Goal: Task Accomplishment & Management: Use online tool/utility

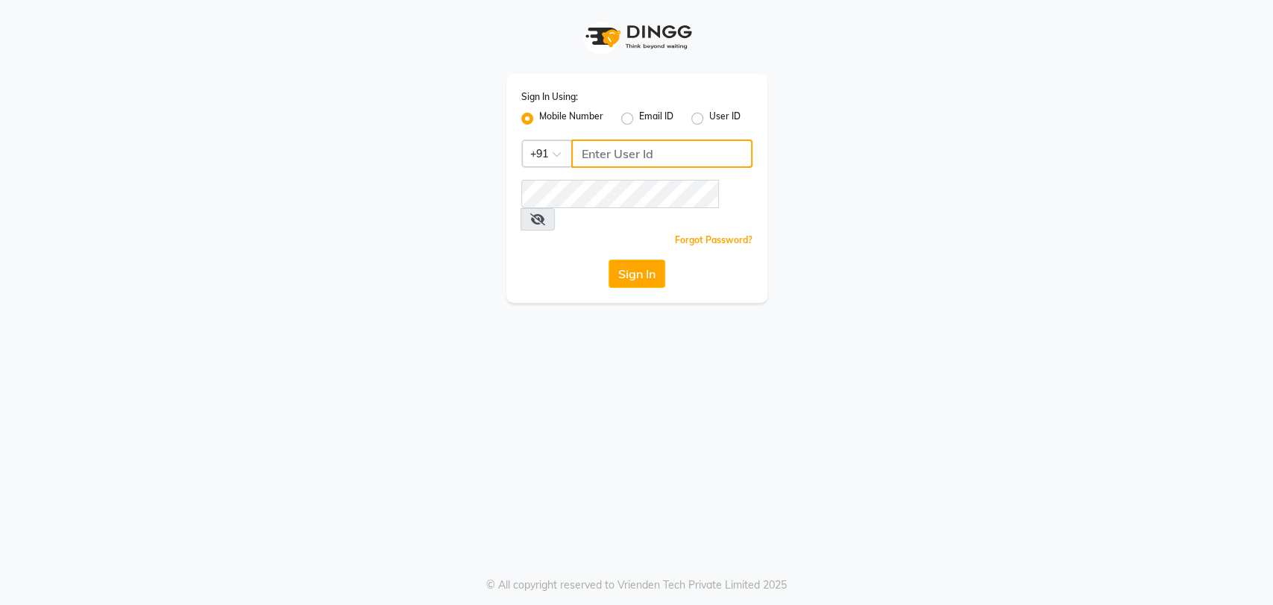
type input "8082793385"
click at [545, 213] on icon at bounding box center [537, 219] width 15 height 12
click at [628, 259] on button "Sign In" at bounding box center [636, 273] width 57 height 28
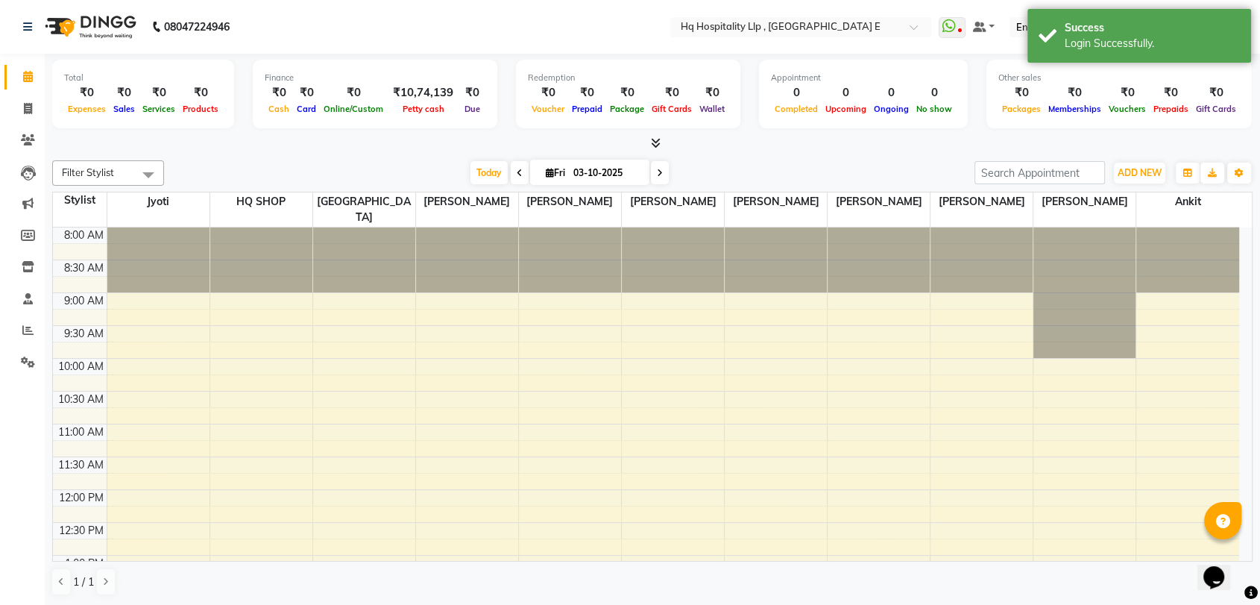
click at [517, 170] on icon at bounding box center [520, 173] width 6 height 9
type input "02-10-2025"
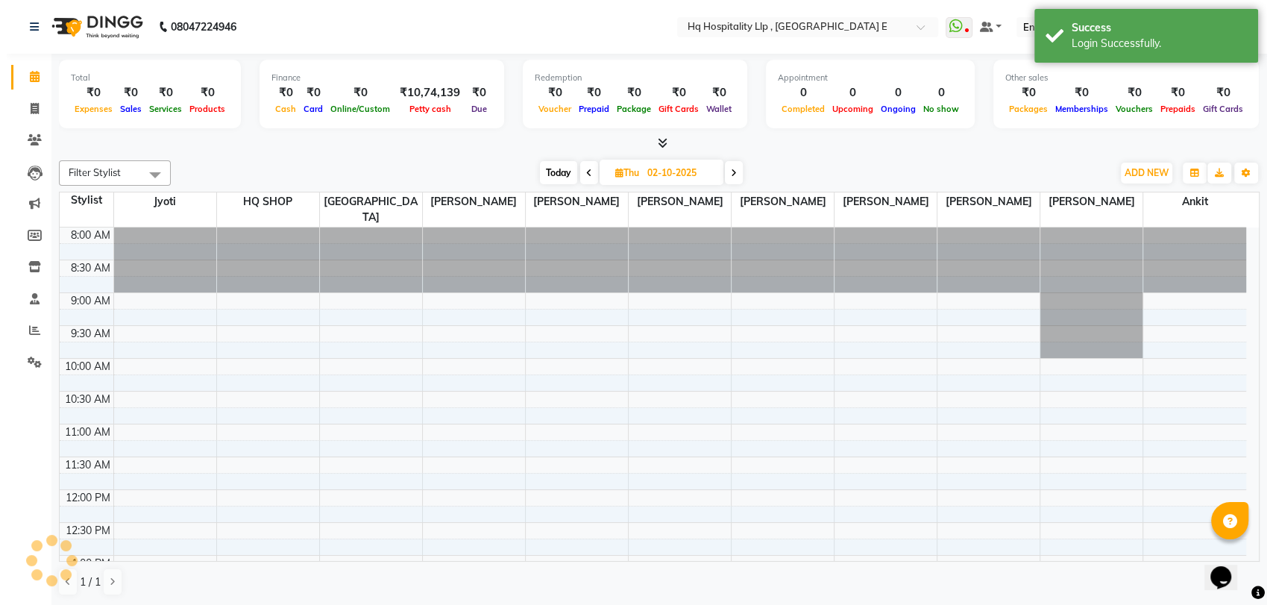
scroll to position [588, 0]
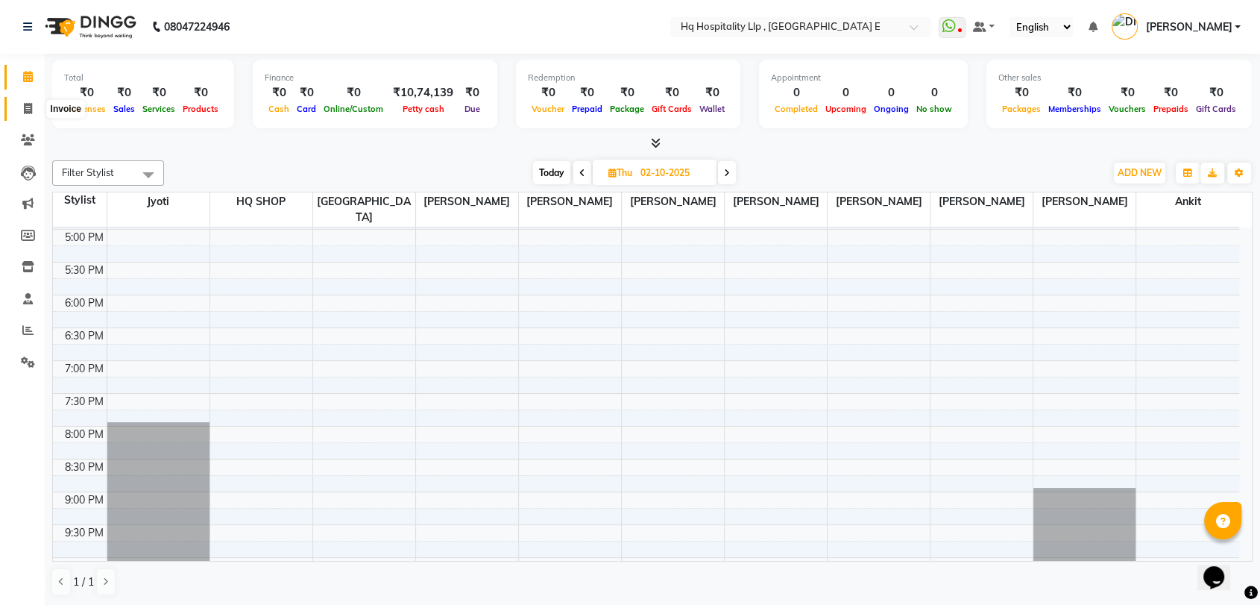
click at [28, 101] on span at bounding box center [28, 109] width 26 height 17
select select "service"
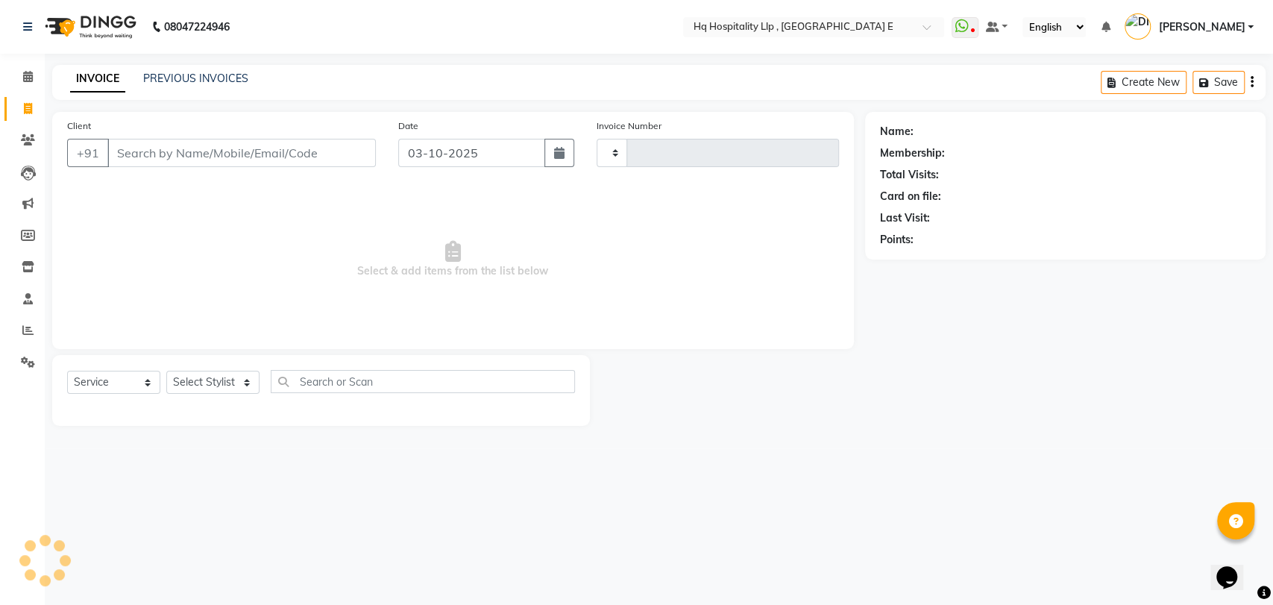
type input "1021"
select select "5407"
click at [180, 71] on div "PREVIOUS INVOICES" at bounding box center [195, 79] width 105 height 16
click at [182, 78] on link "PREVIOUS INVOICES" at bounding box center [195, 78] width 105 height 13
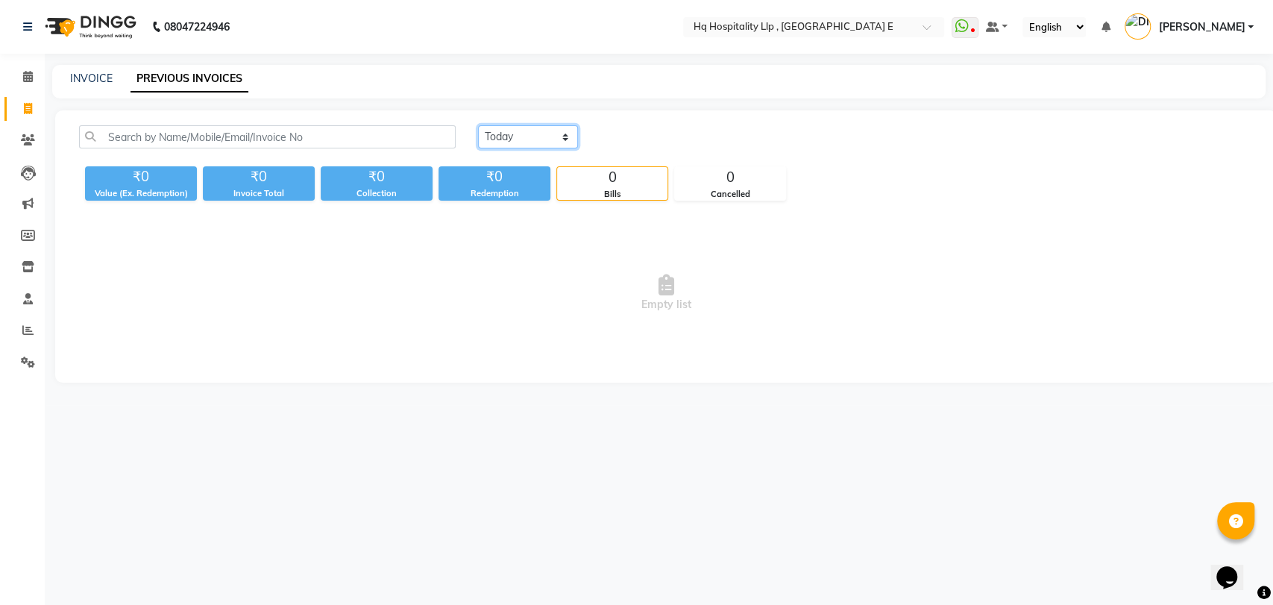
click at [550, 133] on select "[DATE] [DATE] Custom Range" at bounding box center [528, 136] width 100 height 23
select select "range"
click at [478, 125] on select "[DATE] [DATE] Custom Range" at bounding box center [528, 136] width 100 height 23
